Goal: Task Accomplishment & Management: Complete application form

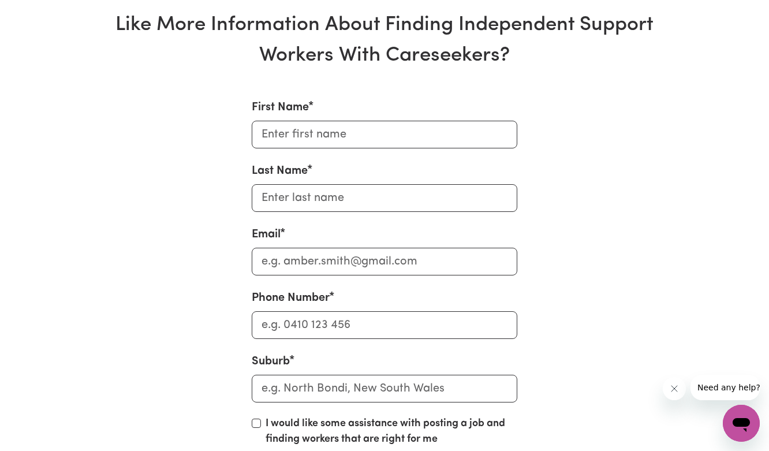
scroll to position [3849, 0]
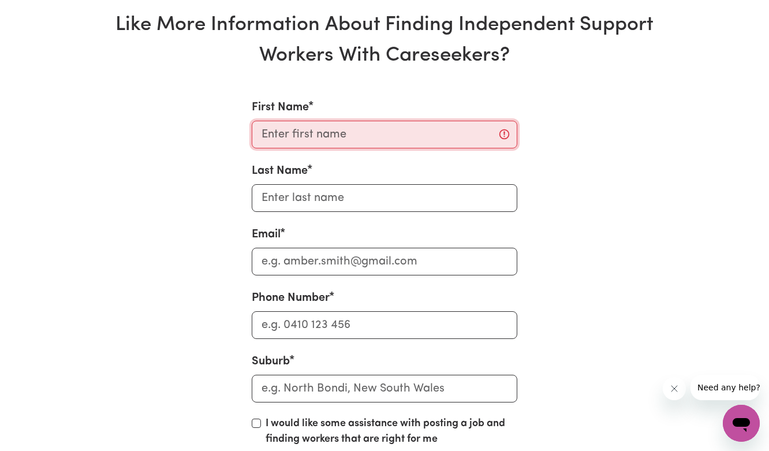
click at [316, 130] on input "First Name" at bounding box center [384, 135] width 265 height 28
type input "Charmaine"
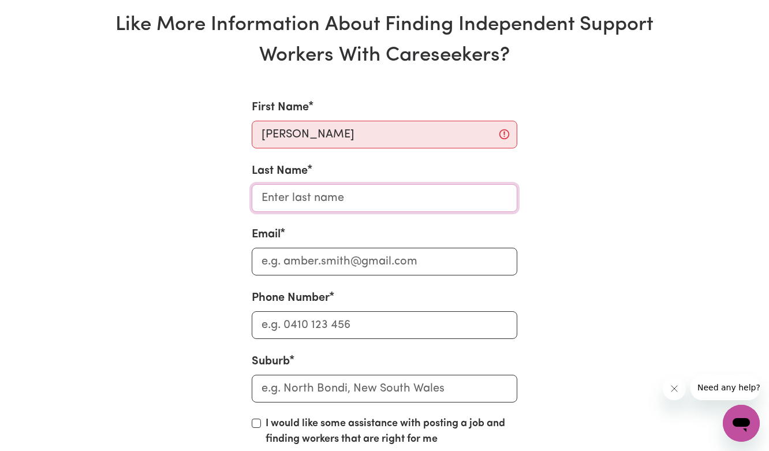
type input "Witt"
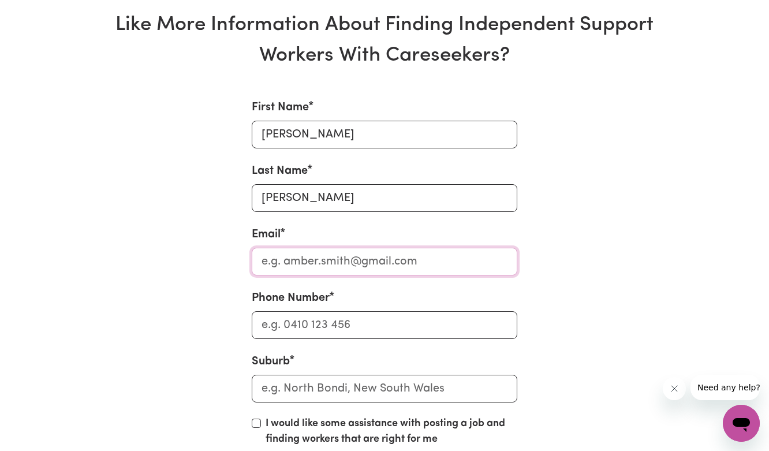
click at [316, 259] on input "Email" at bounding box center [384, 262] width 265 height 28
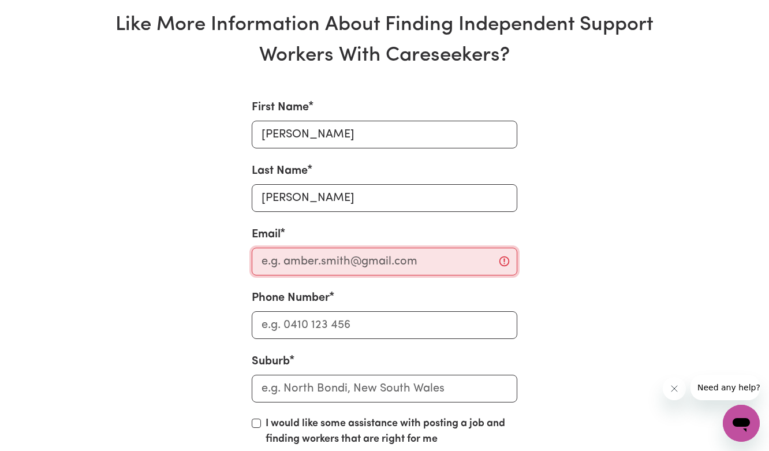
scroll to position [3831, 0]
click at [336, 268] on input "Email" at bounding box center [384, 262] width 265 height 28
type input "blomblain27@gmail.com"
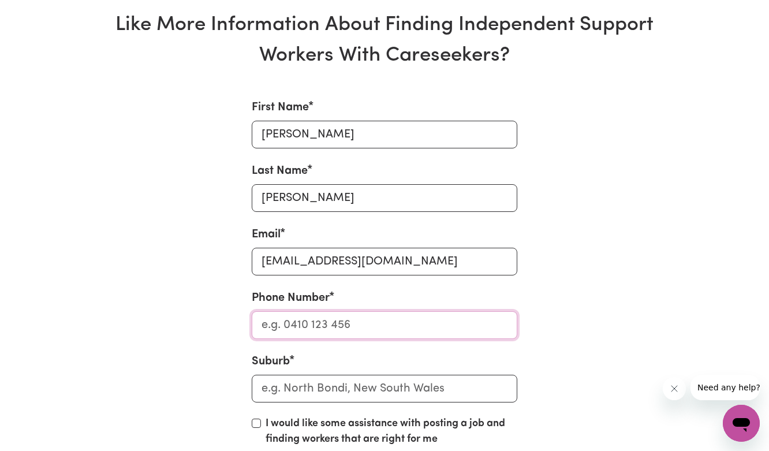
click at [339, 322] on input "Phone Number" at bounding box center [384, 325] width 265 height 28
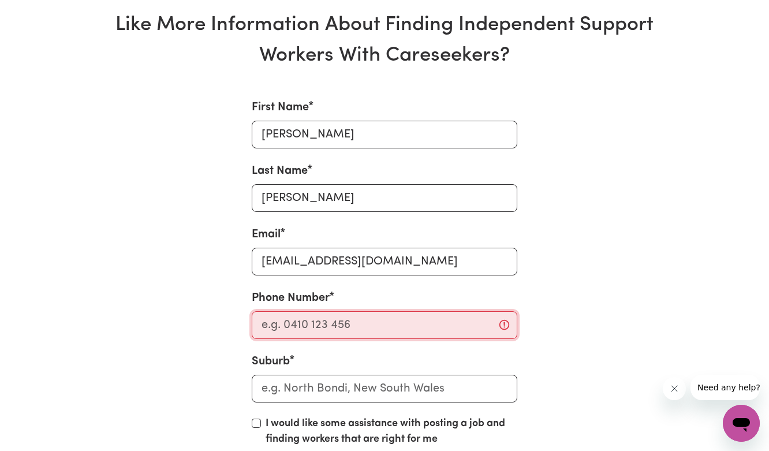
scroll to position [3849, 0]
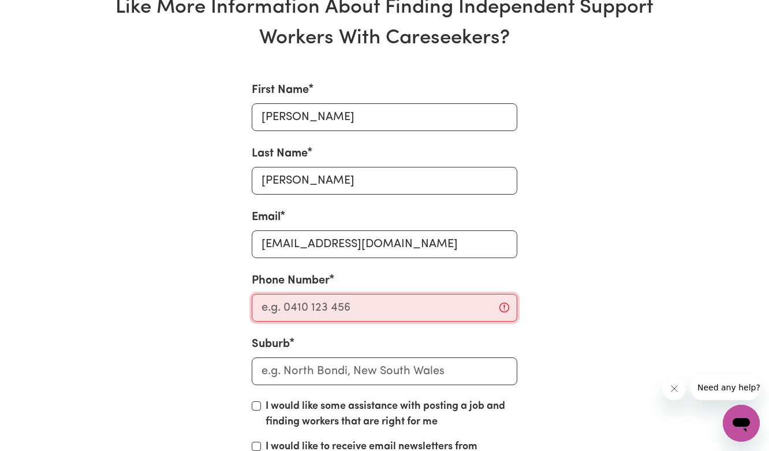
click at [339, 321] on input "Phone Number" at bounding box center [384, 308] width 265 height 28
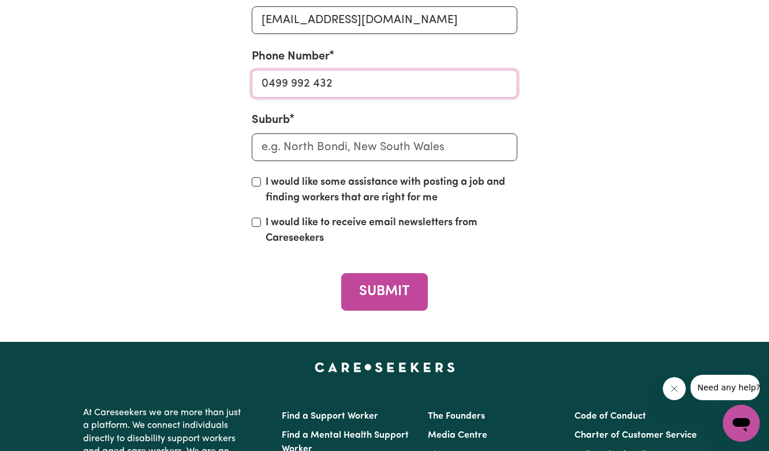
scroll to position [4096, 0]
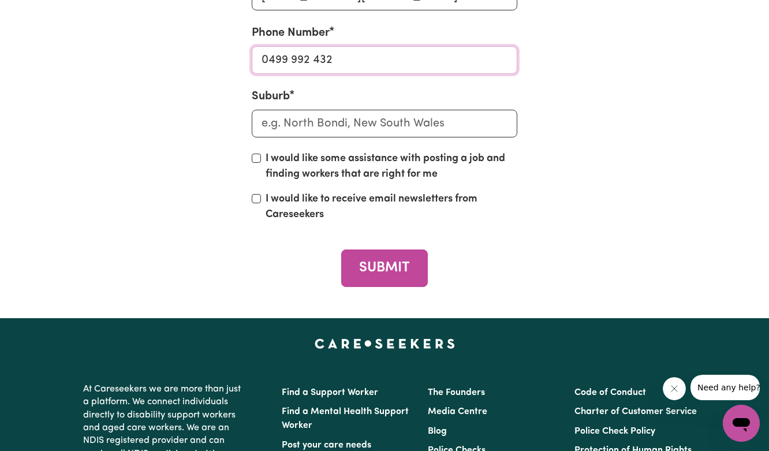
type input "0499 992 432"
click at [307, 122] on input "text" at bounding box center [384, 124] width 265 height 28
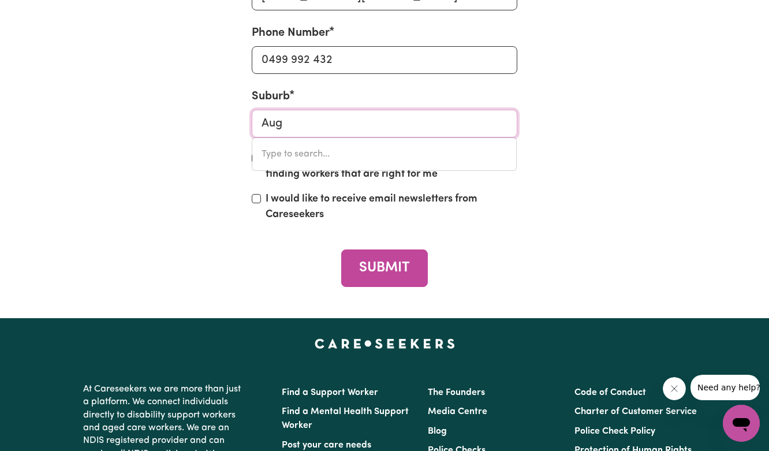
type input "Augu"
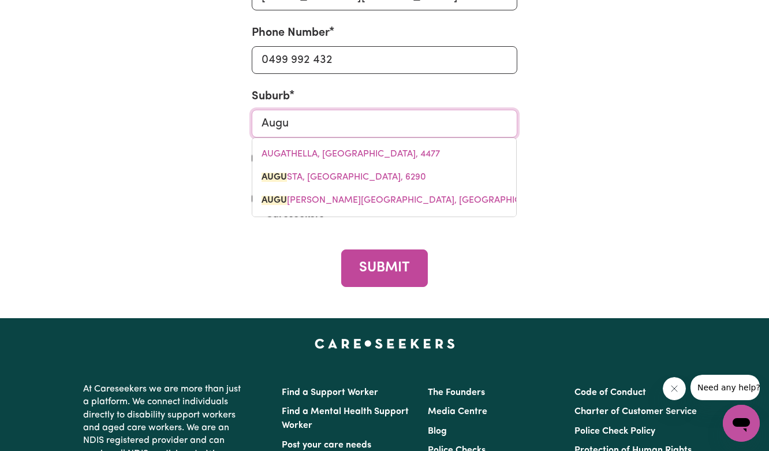
type input "Augus"
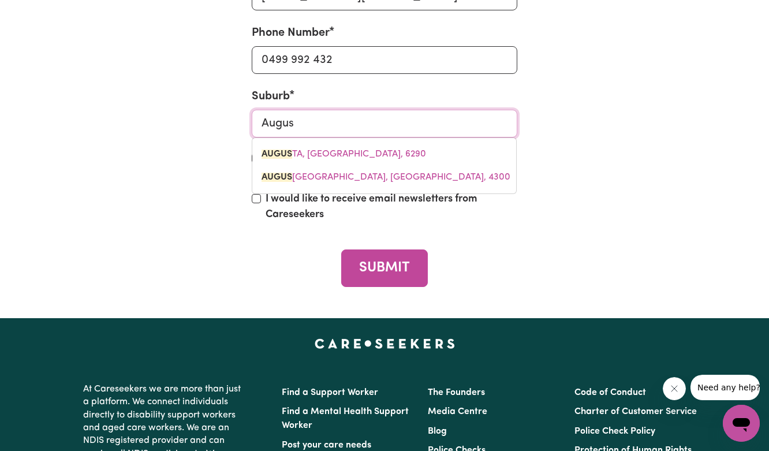
type input "AugusTA, Western Australia, 6290"
type input "August"
type input "AugustA, Western Australia, 6290"
type input "Augusti"
type input "Augustin"
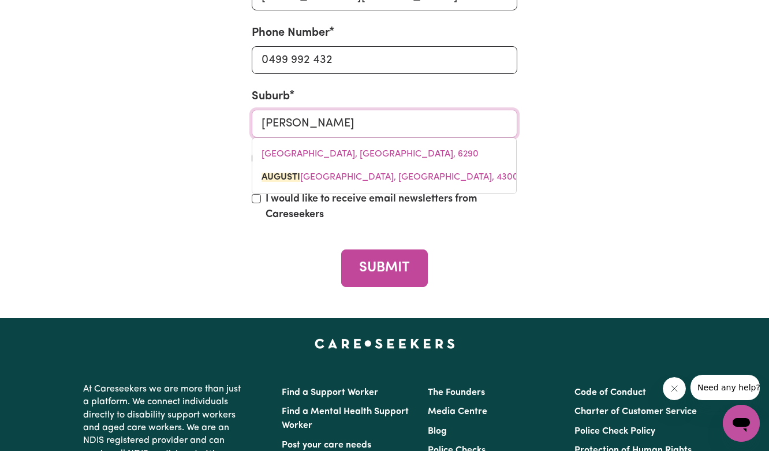
type input "AugustinE HEIGHTS, Queensland, 4300"
type input "Augustine"
type input "Augustine HEIGHTS, Queensland, 4300"
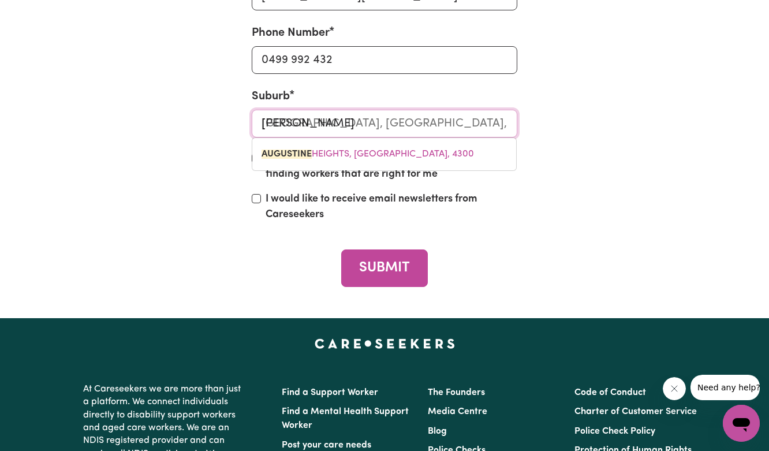
type input "Augustine"
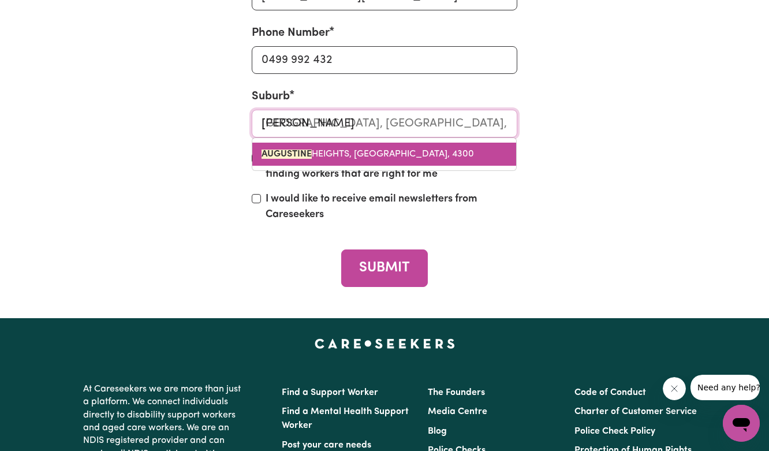
scroll to position [4096, 0]
click at [360, 159] on span "AUGUSTINE HEIGHTS, Queensland, 4300" at bounding box center [367, 153] width 212 height 9
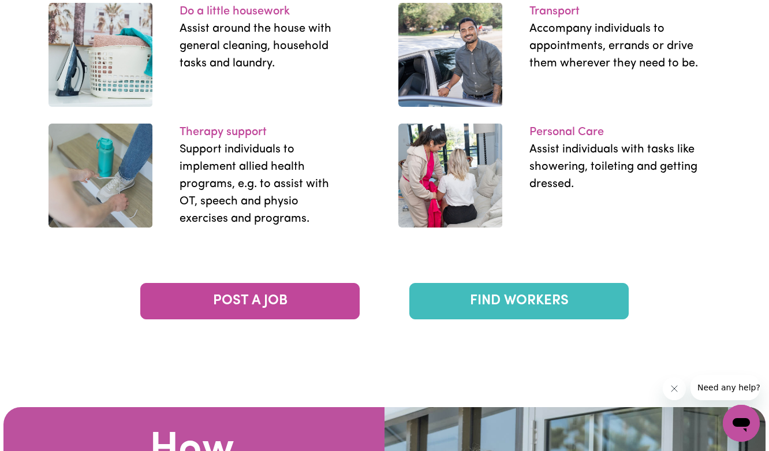
scroll to position [1800, 0]
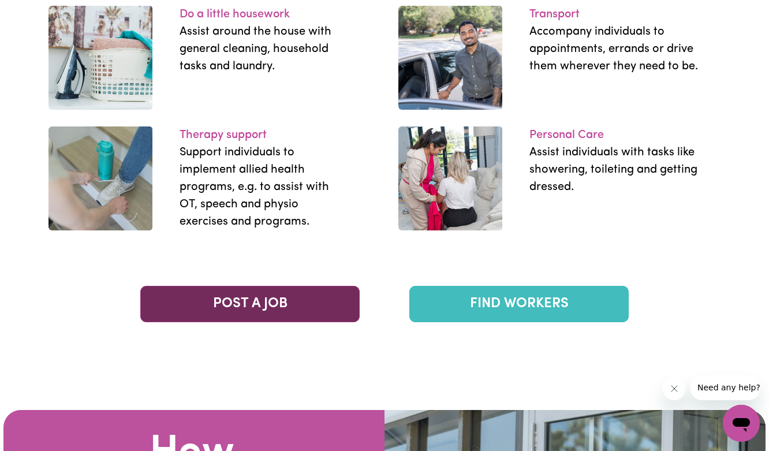
click at [279, 305] on link "POST A JOB" at bounding box center [249, 304] width 219 height 36
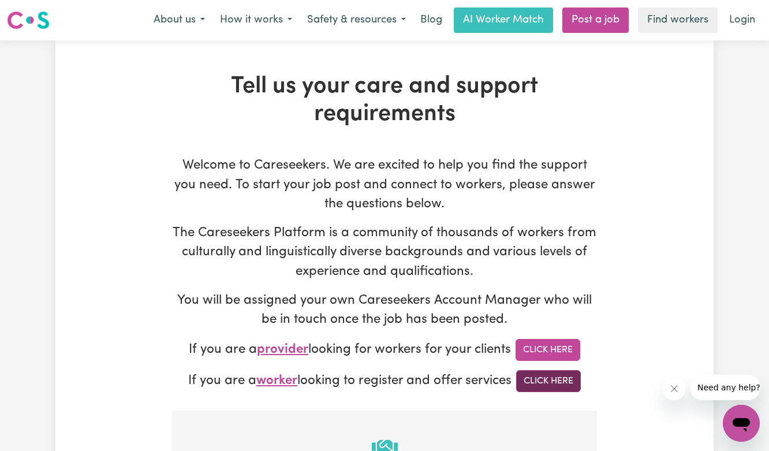
click at [559, 389] on link "Click Here" at bounding box center [548, 381] width 65 height 22
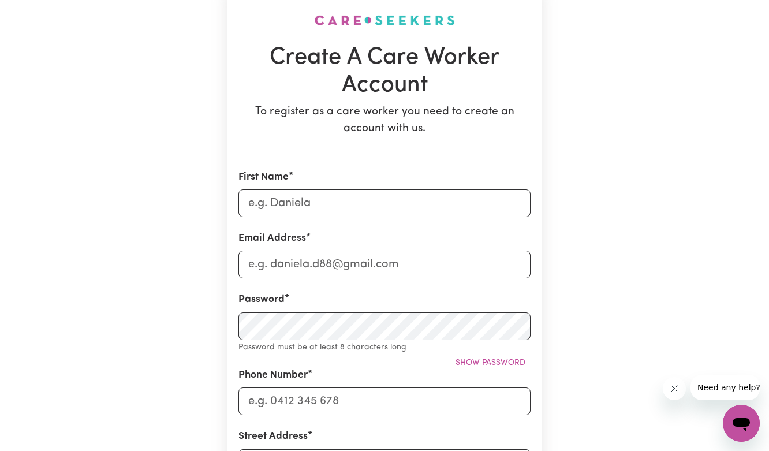
scroll to position [95, 0]
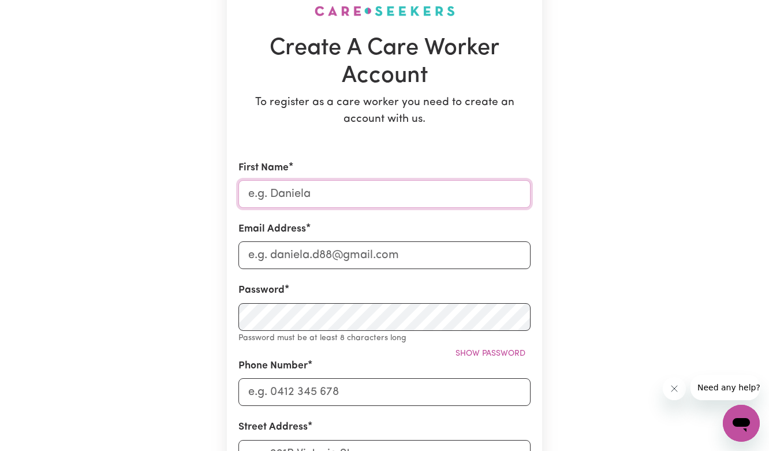
click at [261, 199] on input "First Name" at bounding box center [384, 194] width 292 height 28
type input "[PERSON_NAME]"
click at [295, 253] on input "Email Address" at bounding box center [384, 255] width 292 height 28
type input "[EMAIL_ADDRESS][DOMAIN_NAME]"
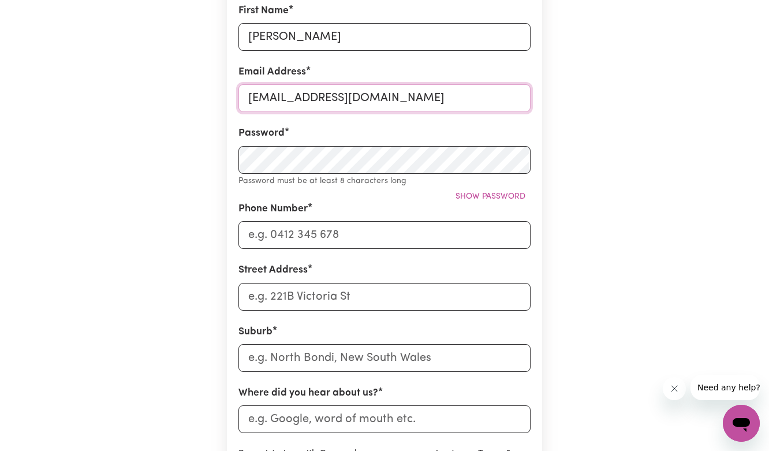
scroll to position [251, 0]
click at [497, 196] on span "Show password" at bounding box center [490, 197] width 70 height 9
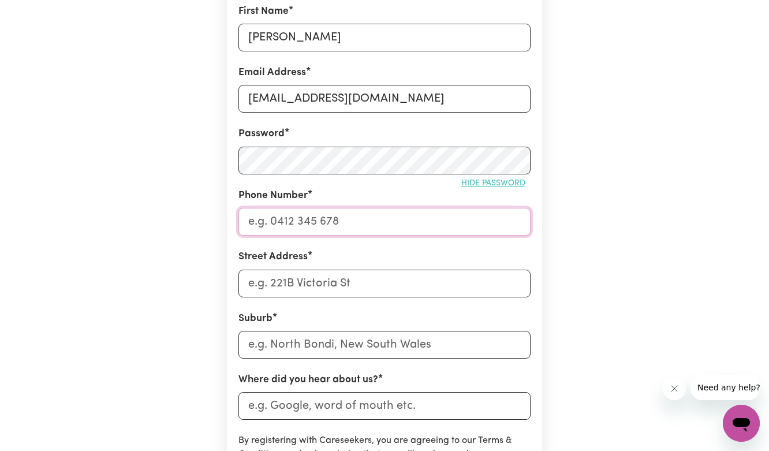
click at [322, 214] on input "Phone Number" at bounding box center [384, 222] width 292 height 28
click at [273, 221] on input "0499992432" at bounding box center [384, 222] width 292 height 28
click at [298, 221] on input "0499 992432" at bounding box center [384, 222] width 292 height 28
type input "0499 992 432"
click at [270, 287] on input "Street Address" at bounding box center [384, 283] width 292 height 28
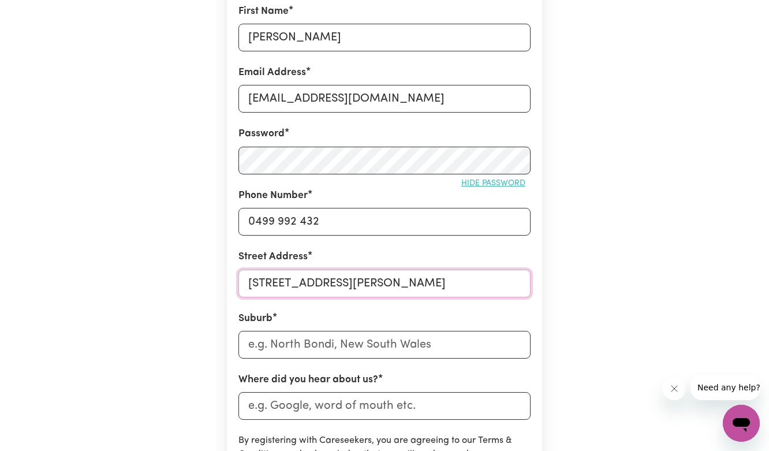
type input "46 Brigid Blvd"
click at [303, 345] on input "text" at bounding box center [384, 345] width 292 height 28
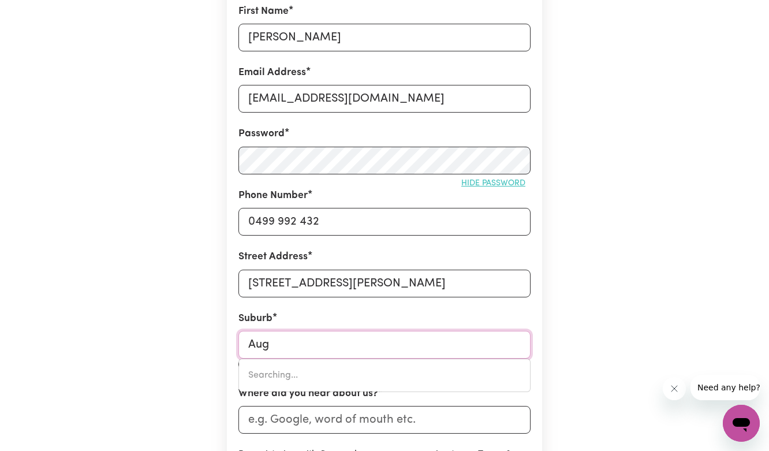
type input "Augu"
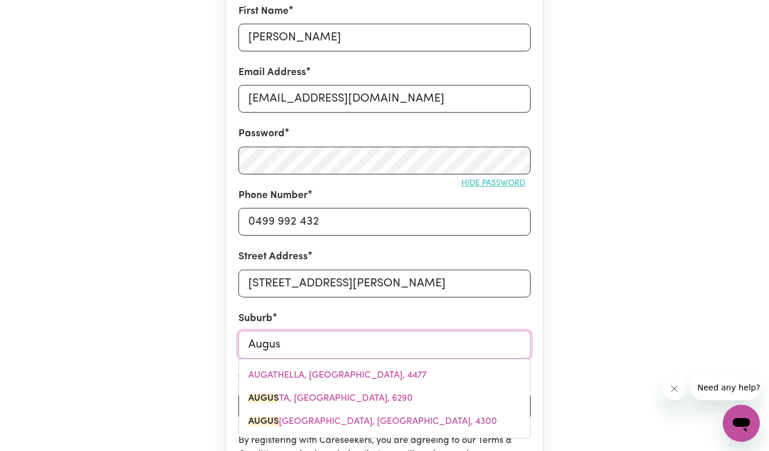
type input "August"
type input "AugustA, Western Australia, 6290"
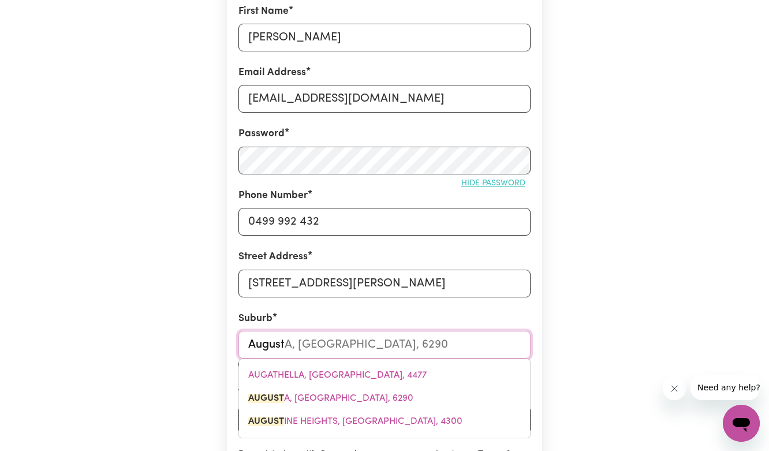
type input "Augusti"
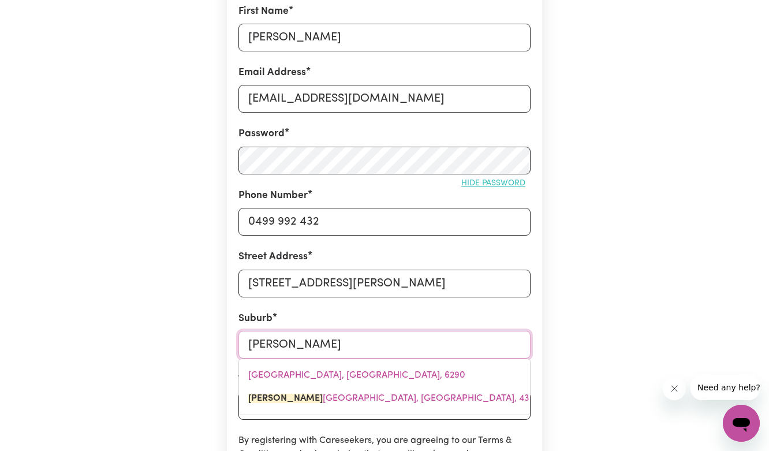
type input "Augustine"
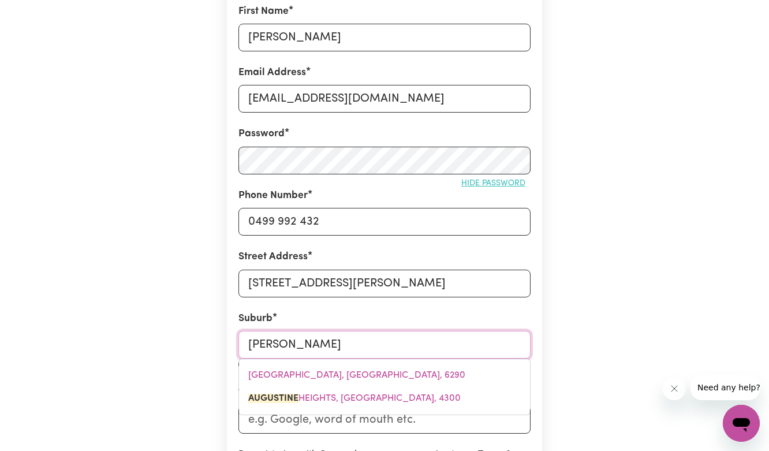
type input "Augustine HEIGHTS, Queensland, 4300"
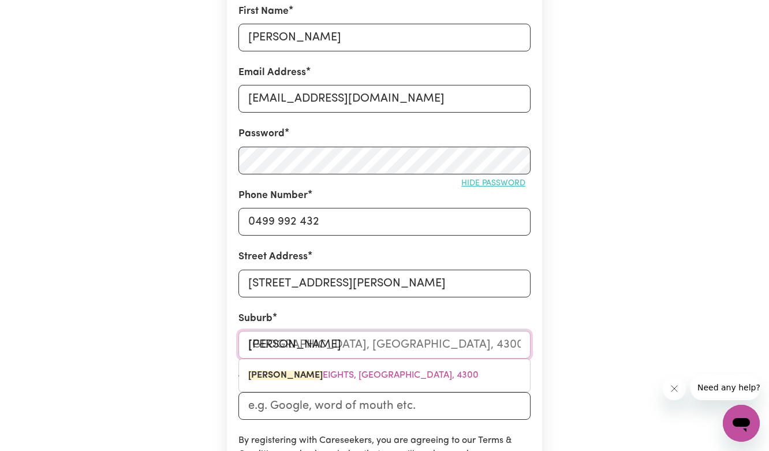
type input "Augustine He"
type input "Augustine HeIGHTS, Queensland, 4300"
type input "Augustine Hei"
type input "Augustine HeiGHTS, Queensland, 4300"
type input "Augustine Heig"
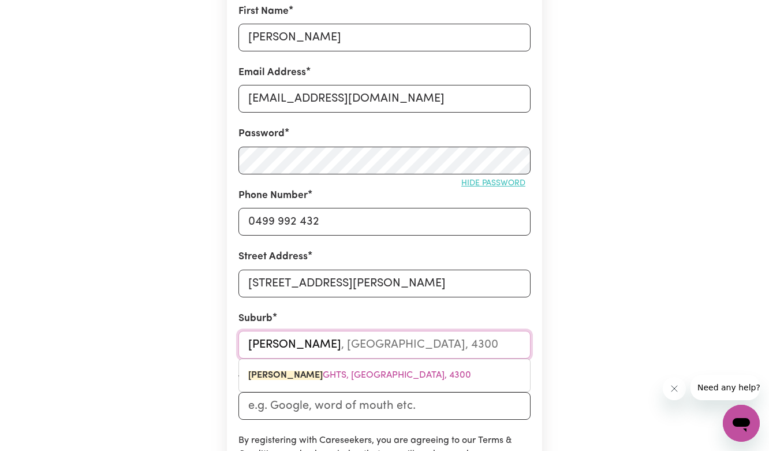
type input "Augustine HeigHTS, Queensland, 4300"
type input "Augustine Heigh"
type input "Augustine HeighTS, Queensland, 4300"
type input "Augustine Height"
type input "Augustine HeightS, Queensland, 4300"
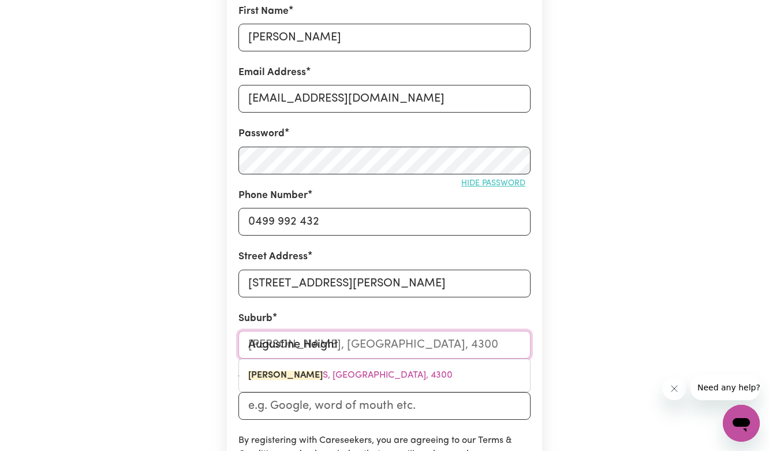
type input "Augustine Heights"
type input "Augustine Heights, Queensland, 4300"
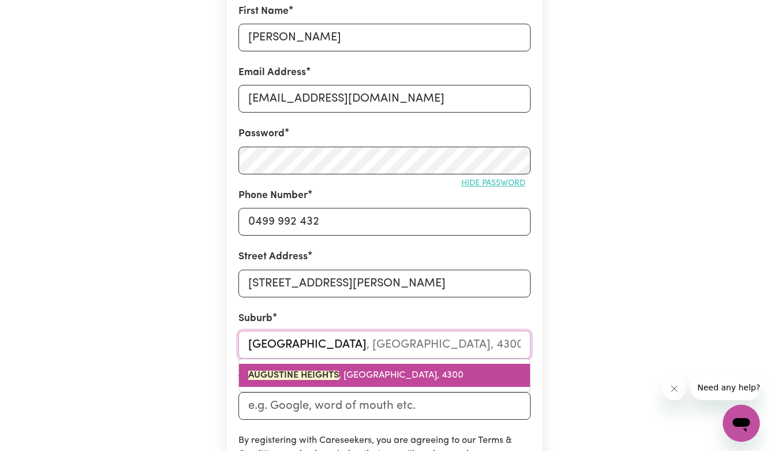
click at [390, 369] on link "AUGUSTINE HEIGHTS , Queensland, 4300" at bounding box center [384, 375] width 291 height 23
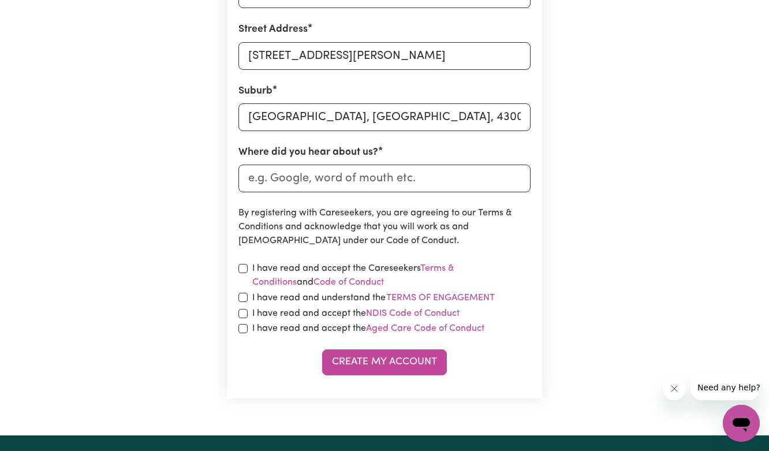
scroll to position [492, 0]
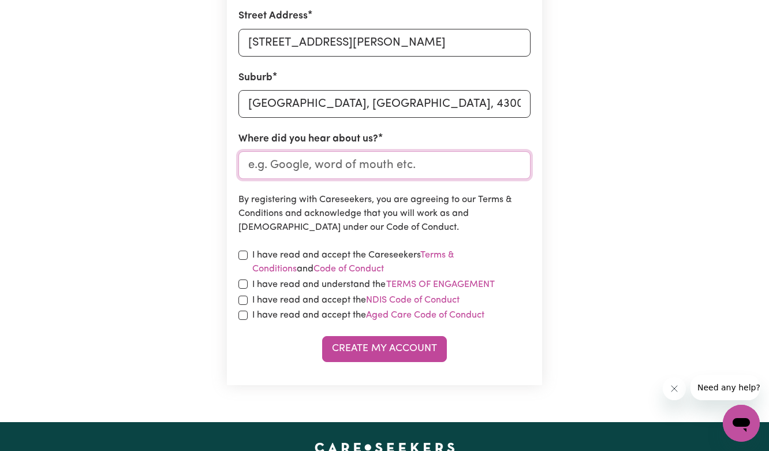
click at [302, 167] on input "Where did you hear about us?" at bounding box center [384, 165] width 292 height 28
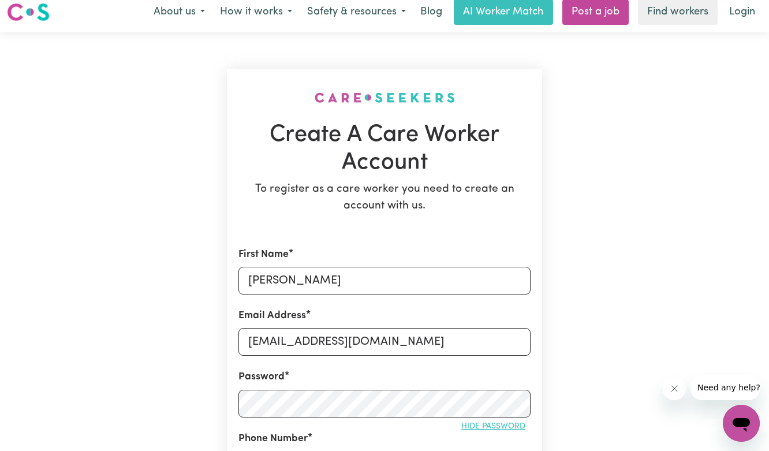
scroll to position [0, 0]
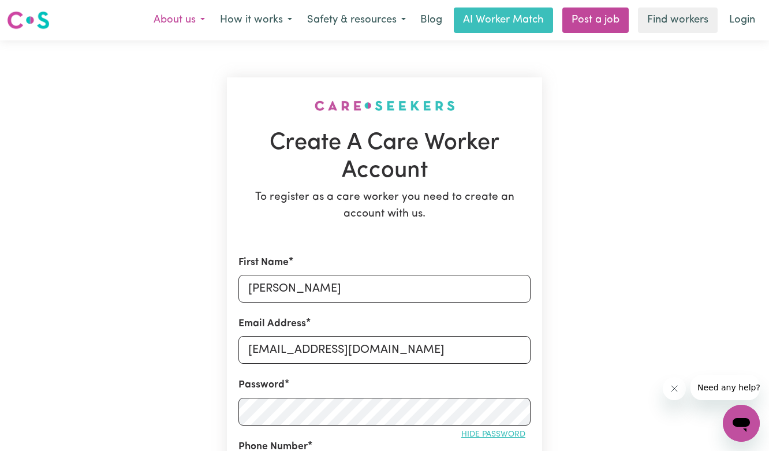
type input "Google"
click at [182, 17] on button "About us" at bounding box center [179, 20] width 66 height 24
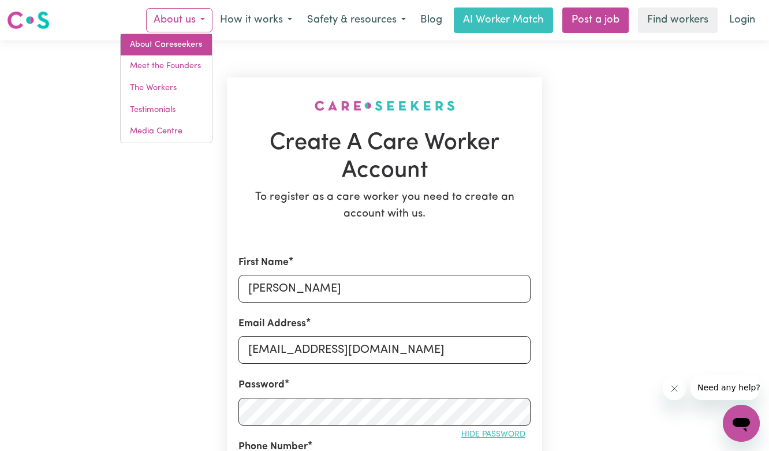
click at [194, 48] on link "About Careseekers" at bounding box center [166, 45] width 91 height 22
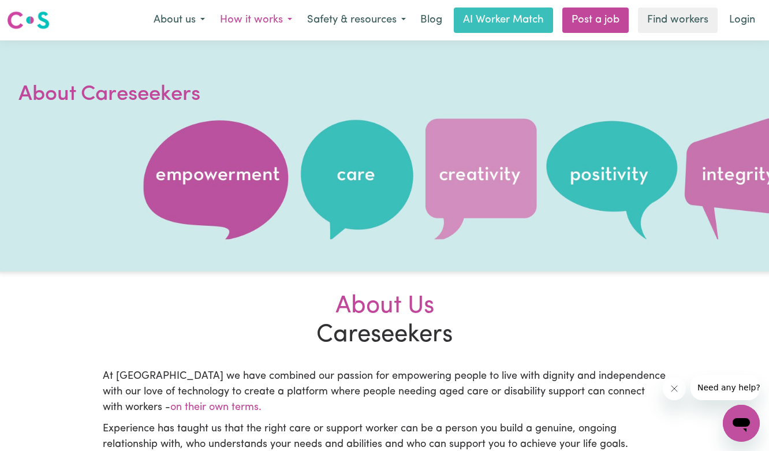
click at [257, 25] on button "How it works" at bounding box center [255, 20] width 87 height 24
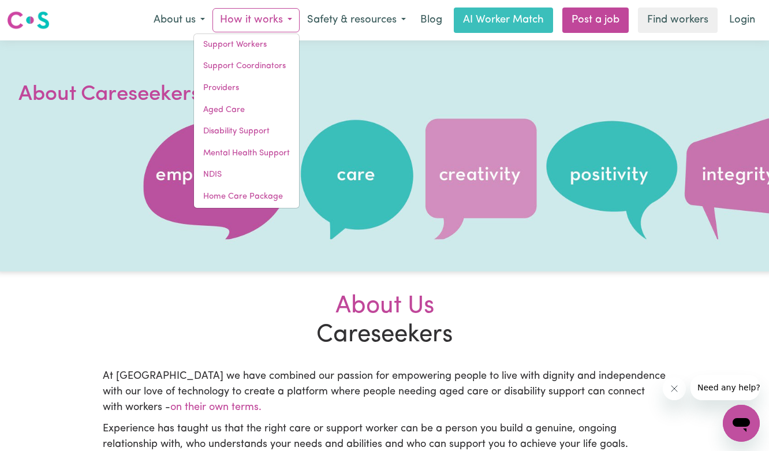
click at [201, 6] on nav "Menu About us How it works Support Workers Support Coordinators Providers Aged …" at bounding box center [384, 20] width 769 height 40
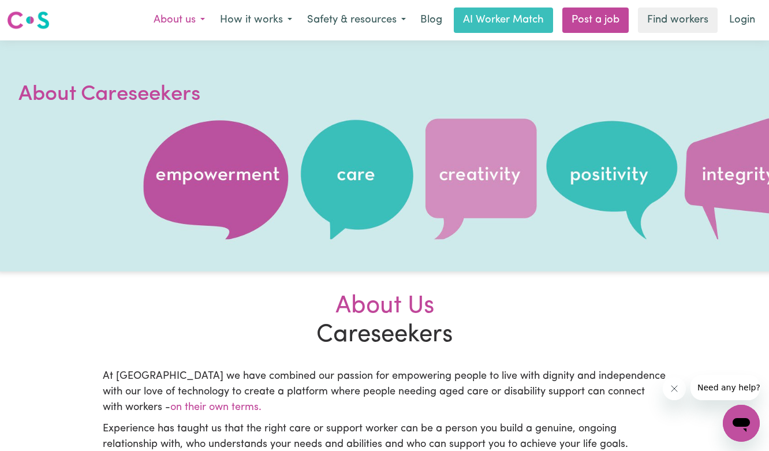
click at [197, 19] on button "About us" at bounding box center [179, 20] width 66 height 24
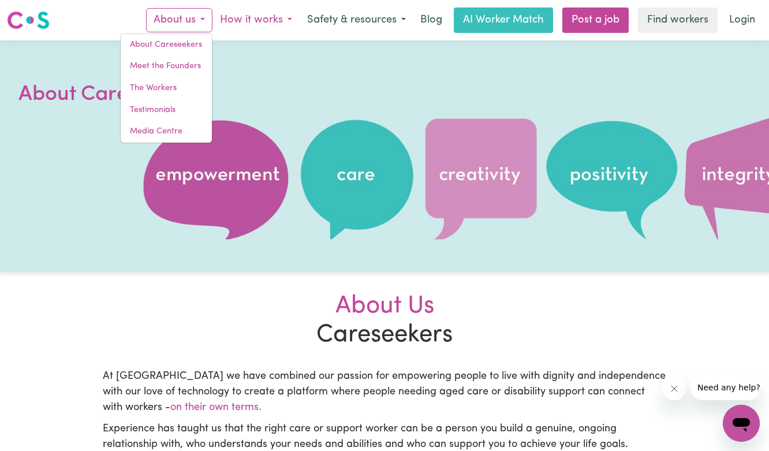
click at [242, 23] on button "How it works" at bounding box center [255, 20] width 87 height 24
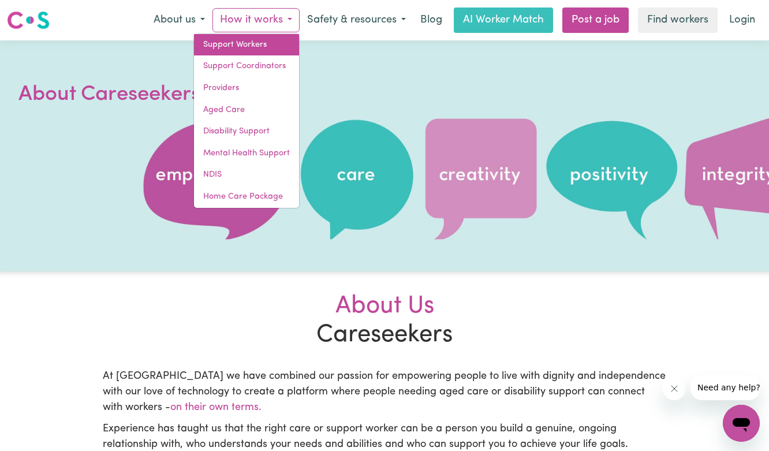
click at [244, 44] on link "Support Workers" at bounding box center [246, 45] width 105 height 22
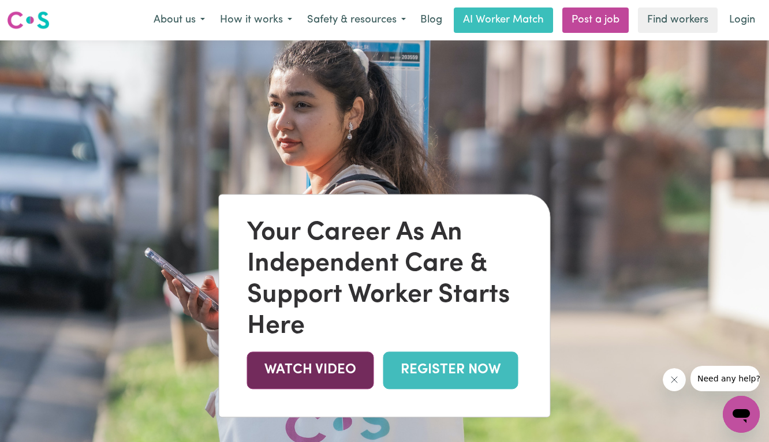
click at [325, 389] on link "WATCH VIDEO" at bounding box center [310, 370] width 127 height 38
click at [337, 371] on link "WATCH VIDEO" at bounding box center [310, 370] width 127 height 38
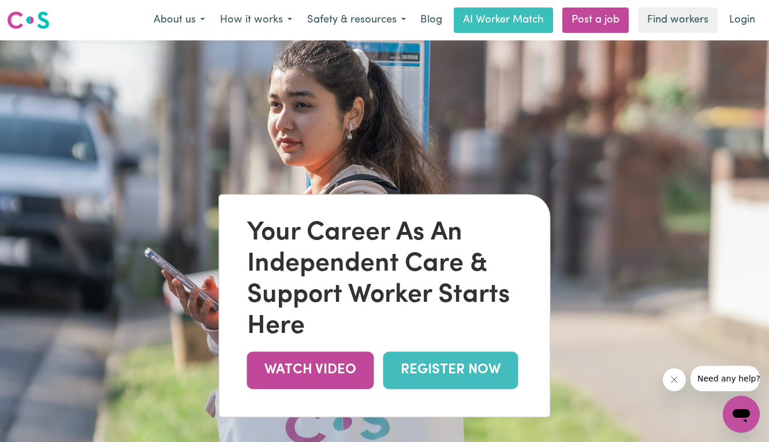
click at [453, 376] on link "REGISTER NOW" at bounding box center [450, 370] width 135 height 38
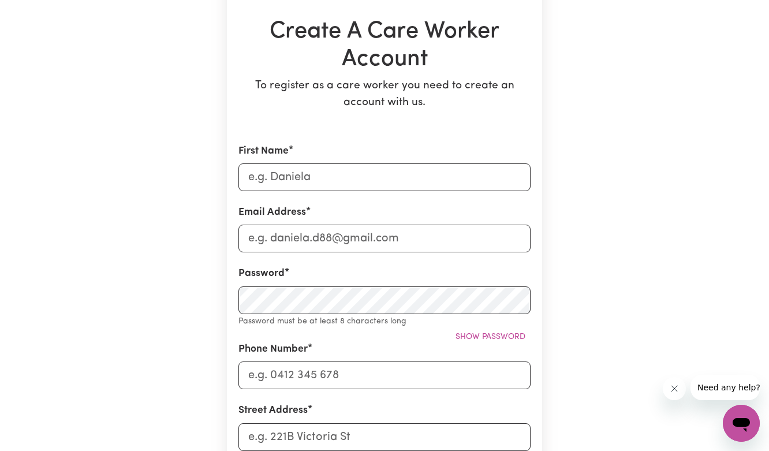
scroll to position [120, 0]
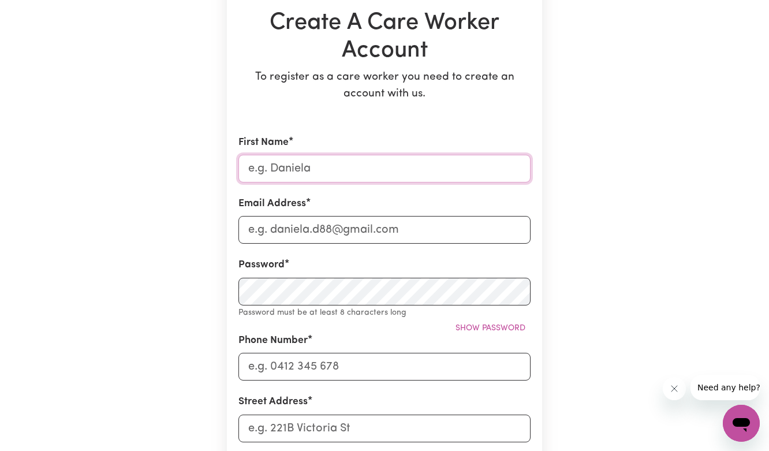
click at [283, 168] on input "First Name" at bounding box center [384, 169] width 292 height 28
type input "[PERSON_NAME]"
type input "[EMAIL_ADDRESS][DOMAIN_NAME]"
type input "0499 992 432"
type input "46 Brigid Blvd"
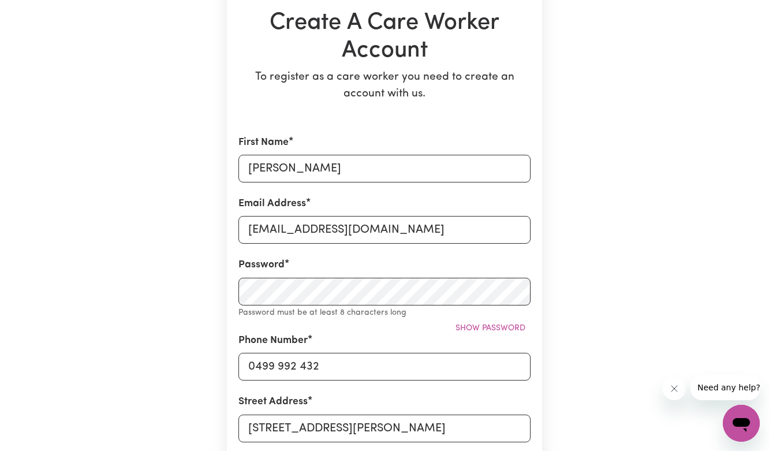
type input "Google"
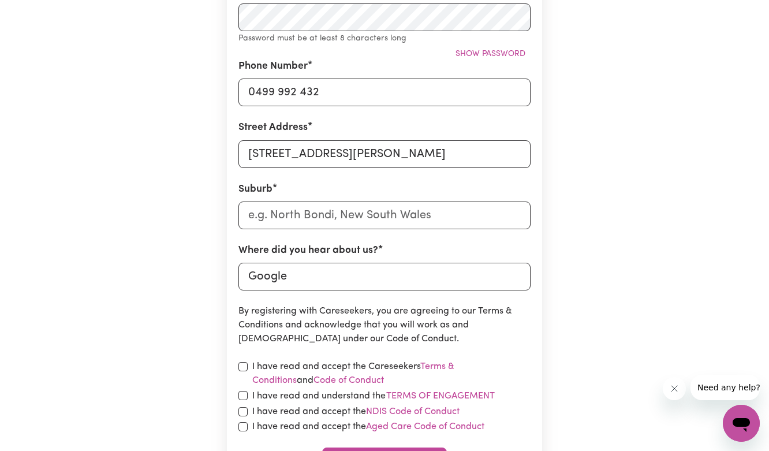
scroll to position [443, 0]
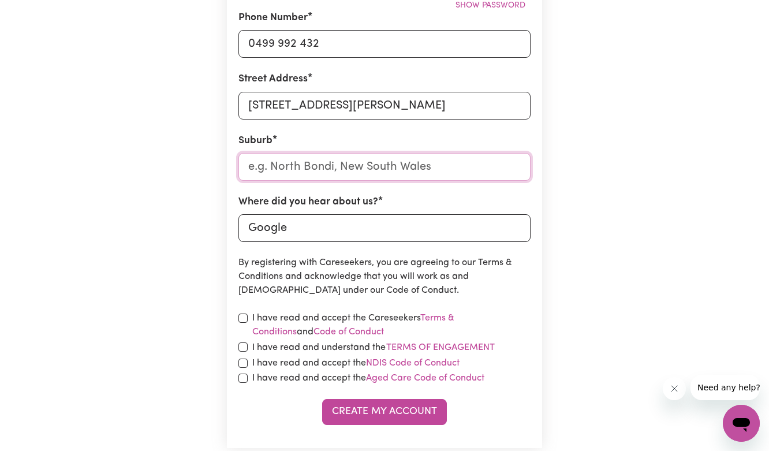
click at [278, 163] on input "text" at bounding box center [384, 167] width 292 height 28
type input "Aug"
type input "AugATHELLA, Queensland, 4477"
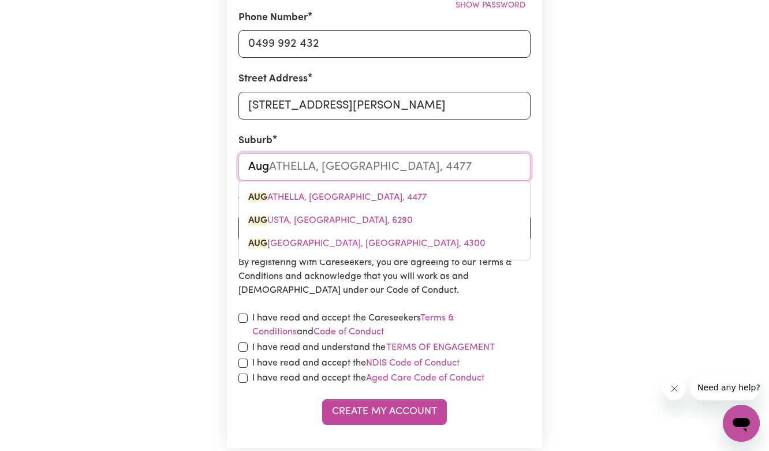
type input "Augu"
type input "August"
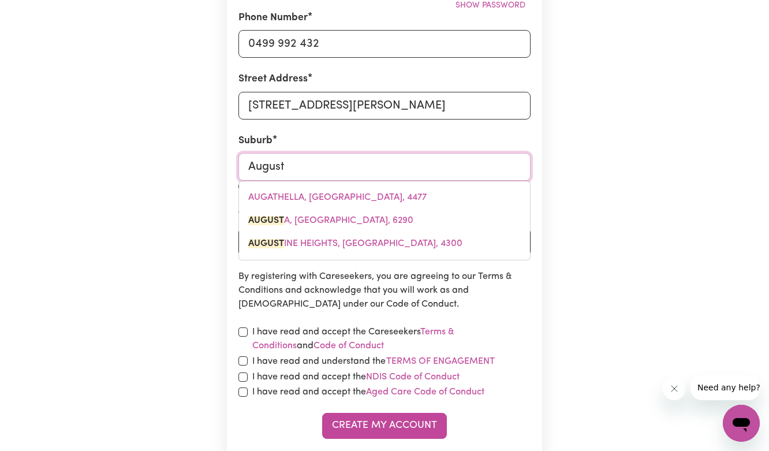
type input "AugustA, Western Australia, 6290"
type input "Augusti"
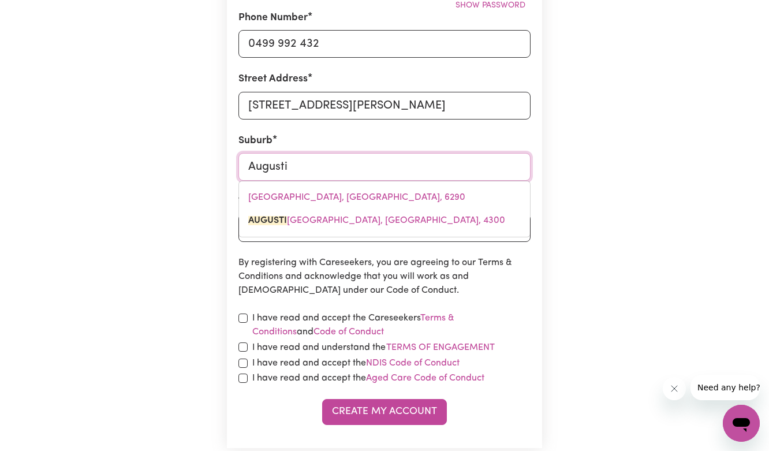
type input "Augustin"
type input "AugustinE HEIGHTS, Queensland, 4300"
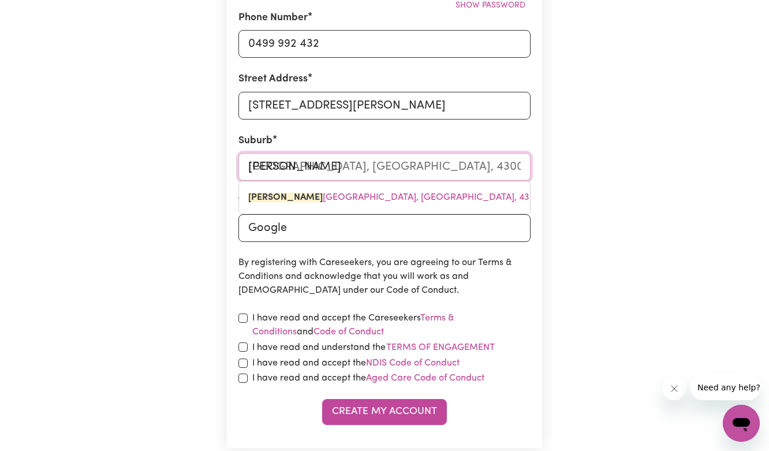
type input "Augustine"
type input "Augustine HEIGHTS, Queensland, 4300"
type input "Augustine He"
type input "Augustine HeIGHTS, Queensland, 4300"
type input "Augustine Hei"
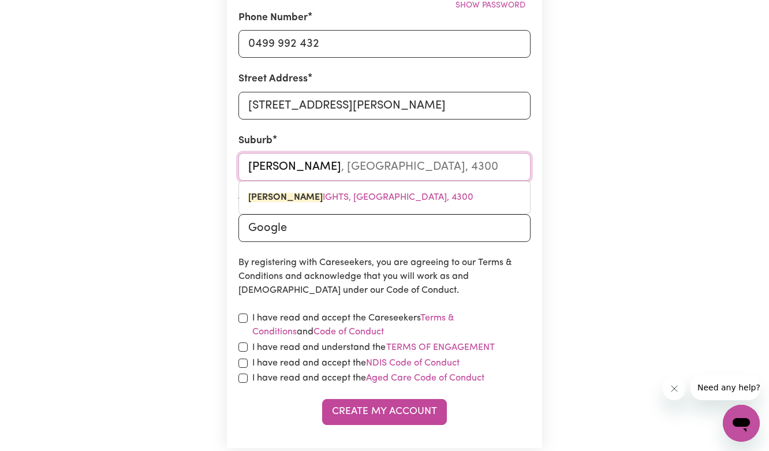
type input "Augustine HeiGHTS, Queensland, 4300"
type input "Augustine Heig"
type input "Augustine HeigHTS, Queensland, 4300"
type input "Augustine Heigh"
type input "Augustine HeighTS, Queensland, 4300"
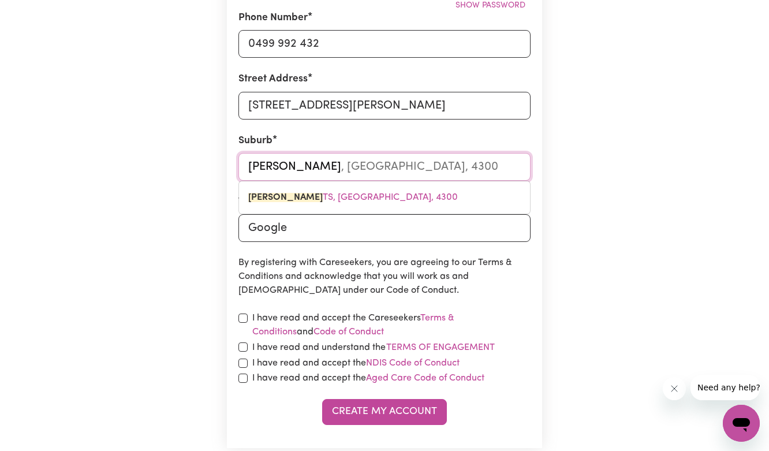
type input "Augustine Height"
type input "Augustine HeightS, Queensland, 4300"
type input "Augustine Heights"
type input "Augustine Heights, Queensland, 4300"
click at [458, 170] on input "Augustine Heights" at bounding box center [384, 167] width 292 height 28
